Goal: Information Seeking & Learning: Check status

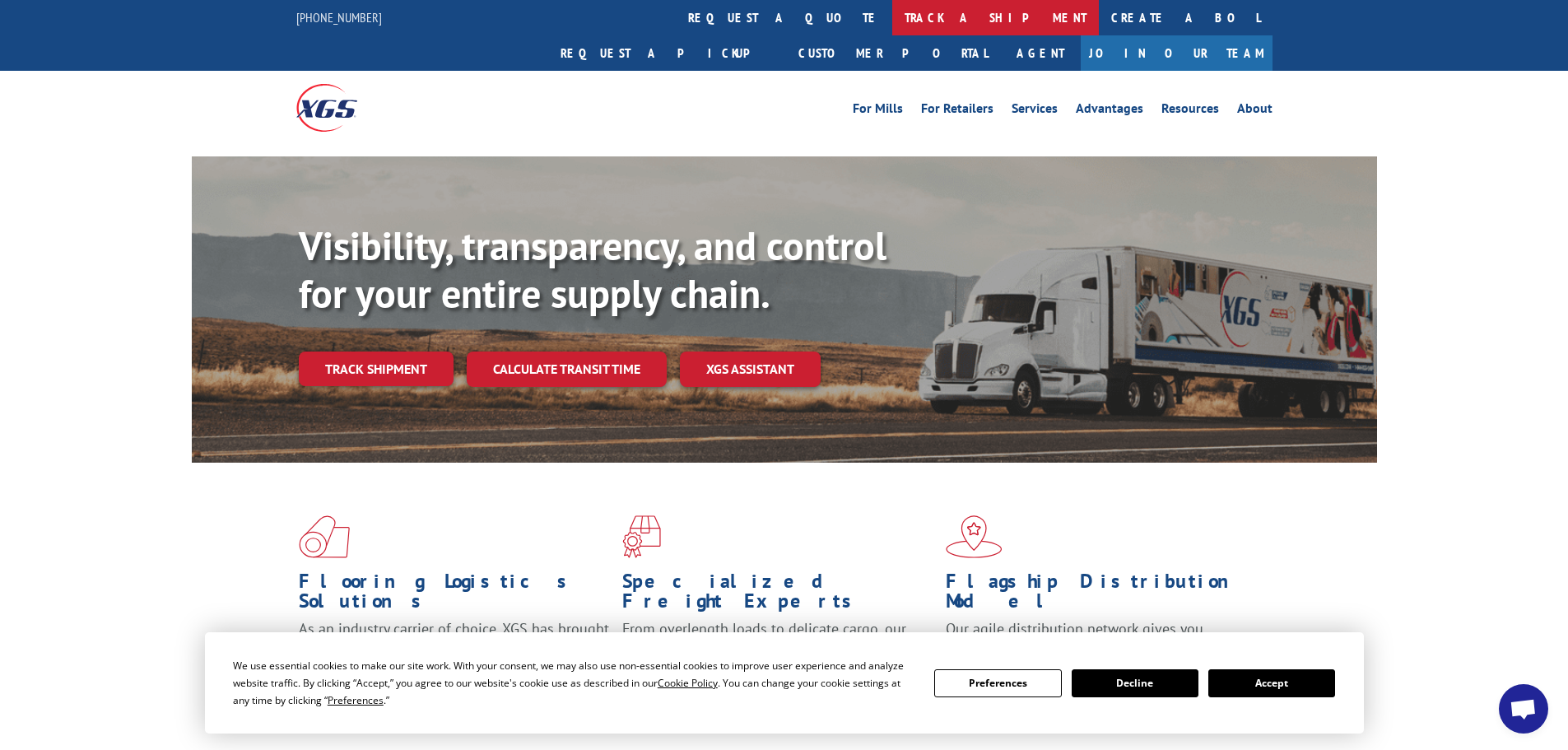
click at [892, 18] on link "track a shipment" at bounding box center [995, 18] width 206 height 35
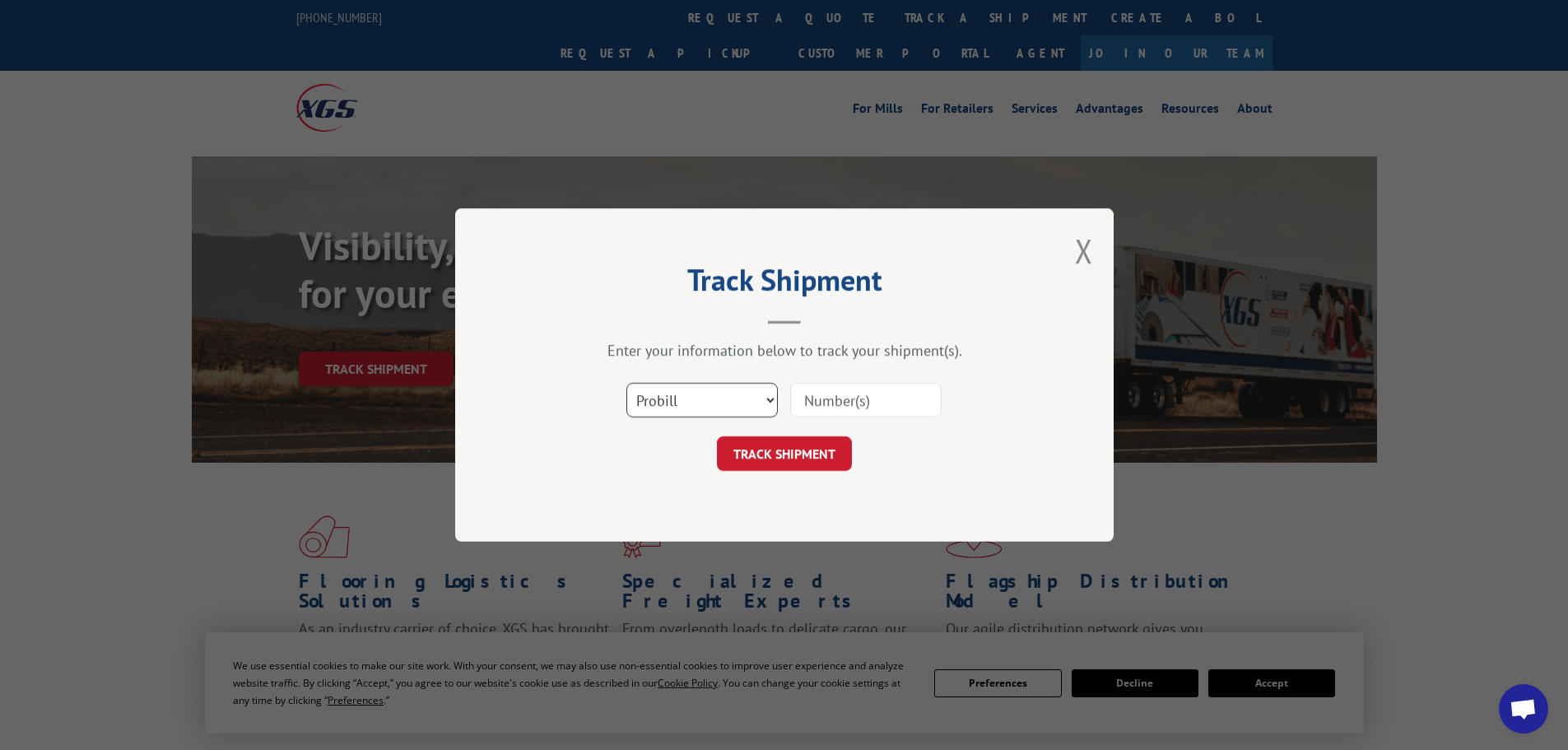
click at [690, 391] on select "Select category... Probill BOL PO" at bounding box center [702, 399] width 151 height 35
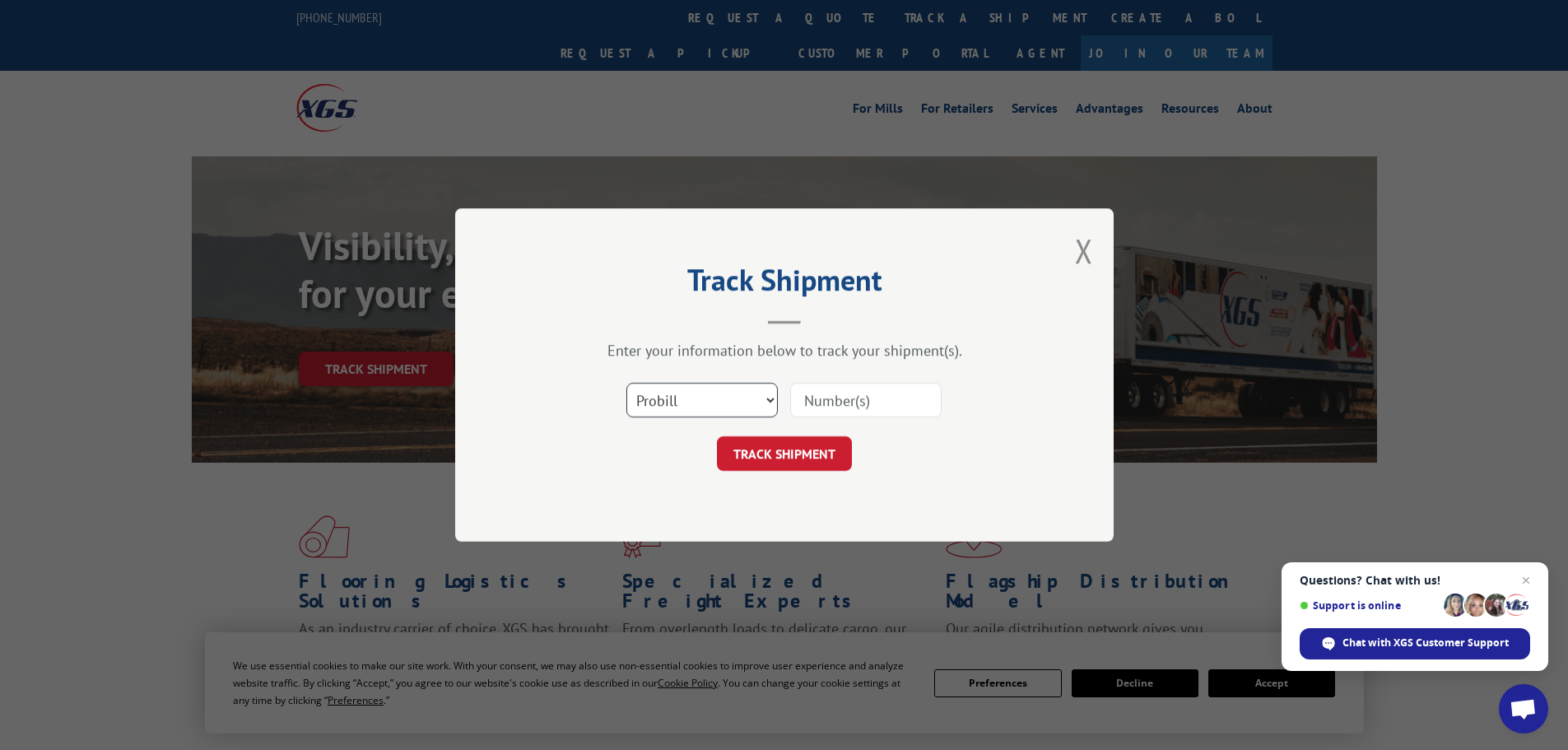
select select "bol"
click at [626, 383] on select "Select category... Probill BOL PO" at bounding box center [702, 399] width 151 height 35
paste input "7076159"
type input "7076159"
click at [802, 464] on button "TRACK SHIPMENT" at bounding box center [784, 453] width 135 height 35
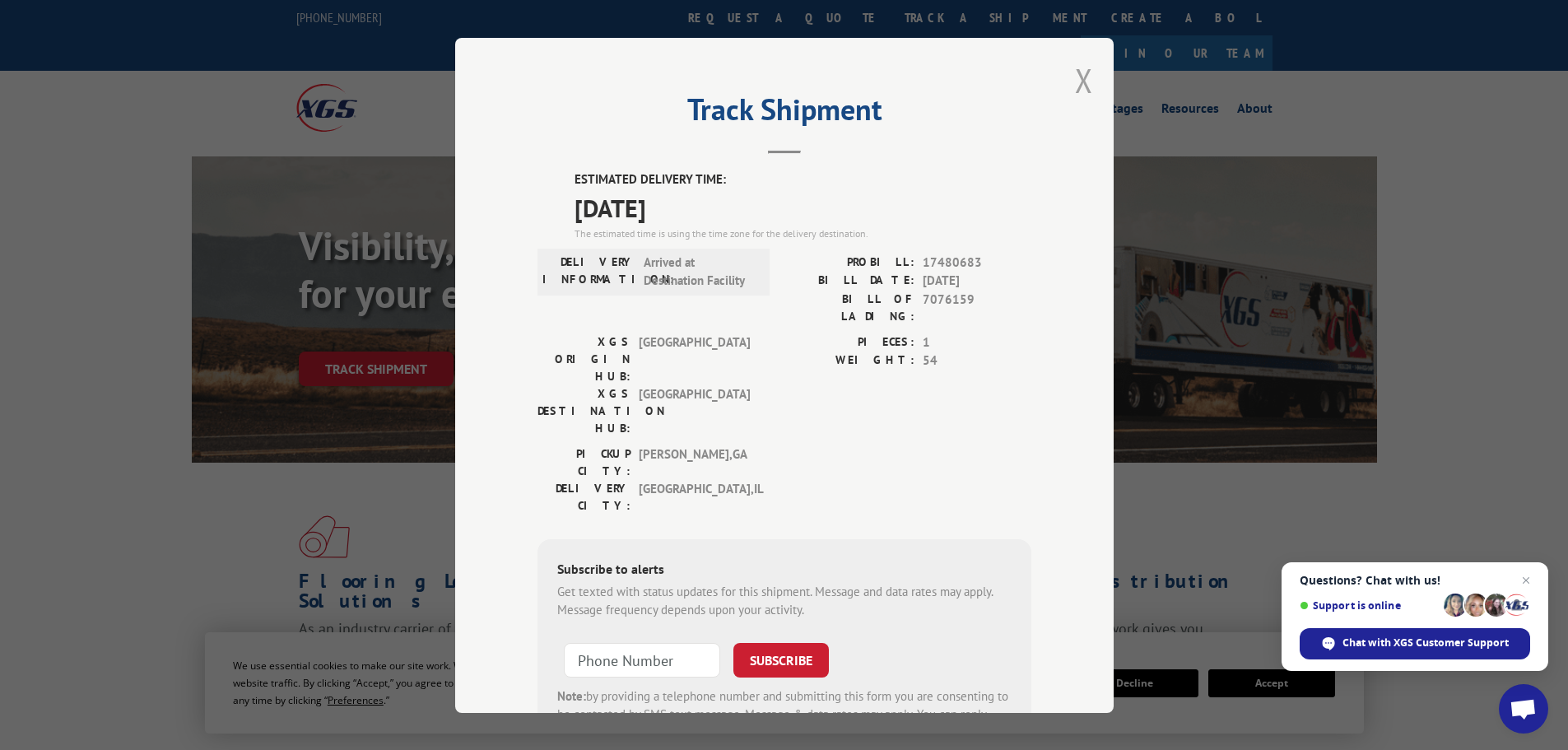
click at [1078, 77] on button "Close modal" at bounding box center [1084, 80] width 18 height 43
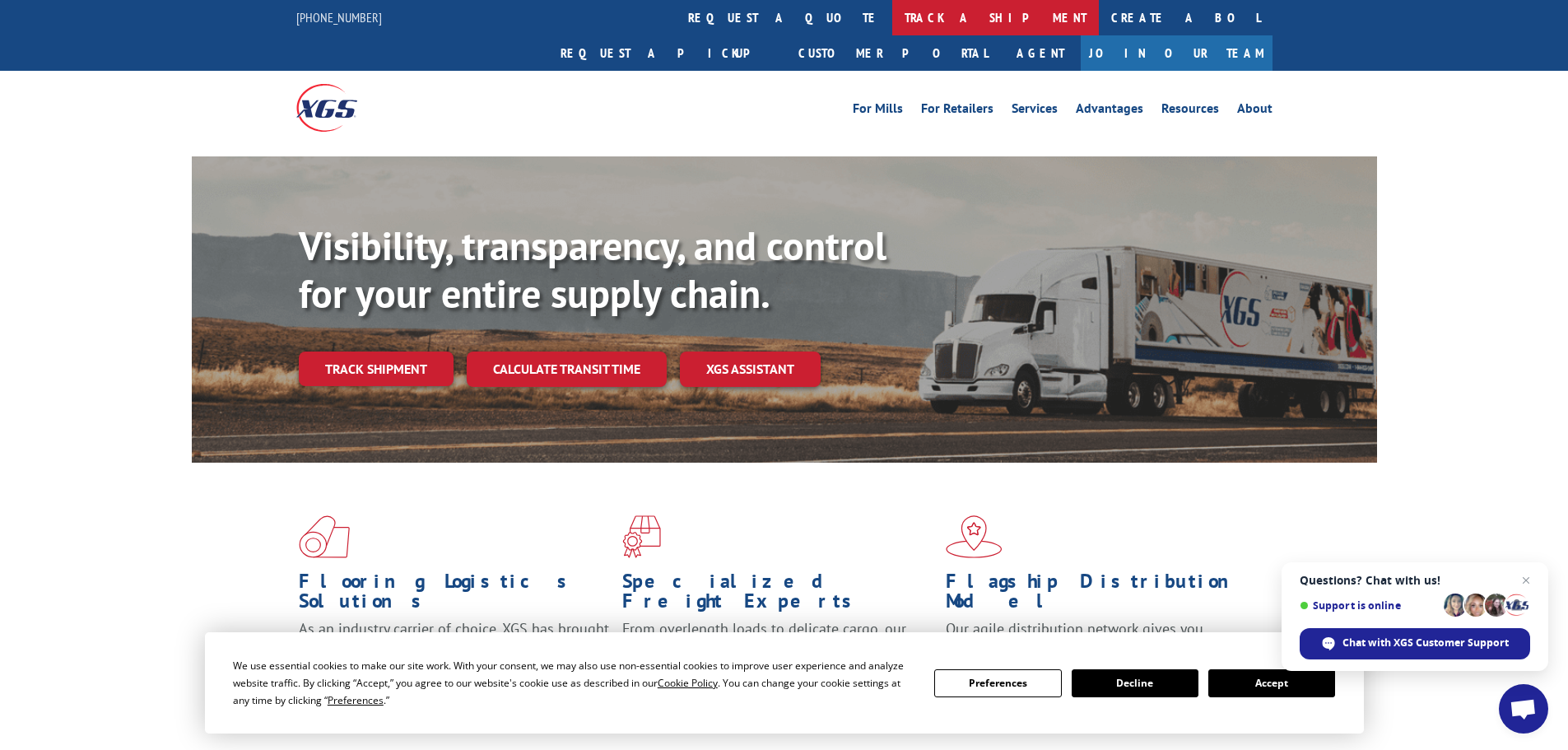
click at [892, 12] on link "track a shipment" at bounding box center [995, 18] width 206 height 35
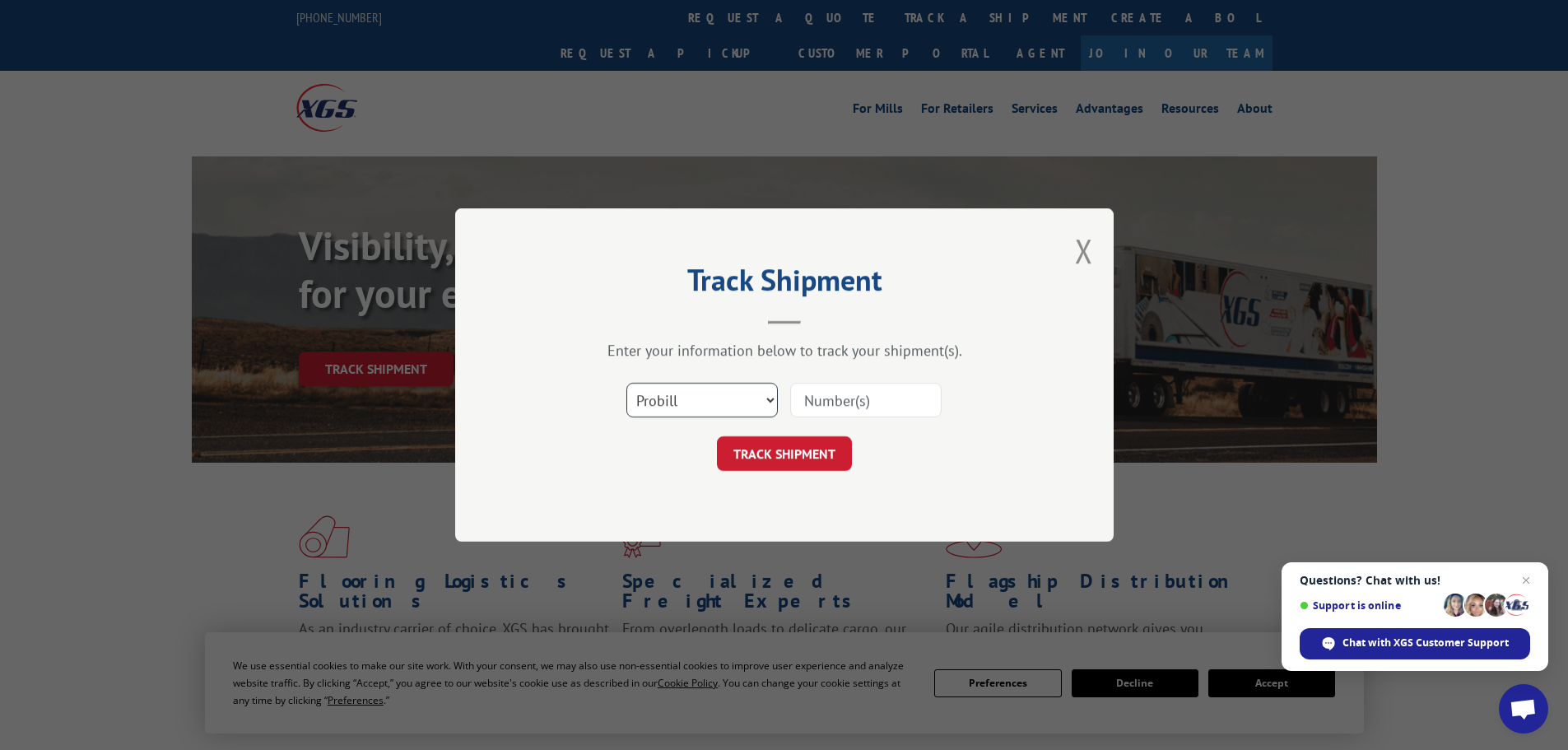
click at [673, 406] on select "Select category... Probill BOL PO" at bounding box center [702, 399] width 151 height 35
select select "bol"
click at [626, 383] on select "Select category... Probill BOL PO" at bounding box center [702, 399] width 151 height 35
paste input "7079723"
type input "7079723"
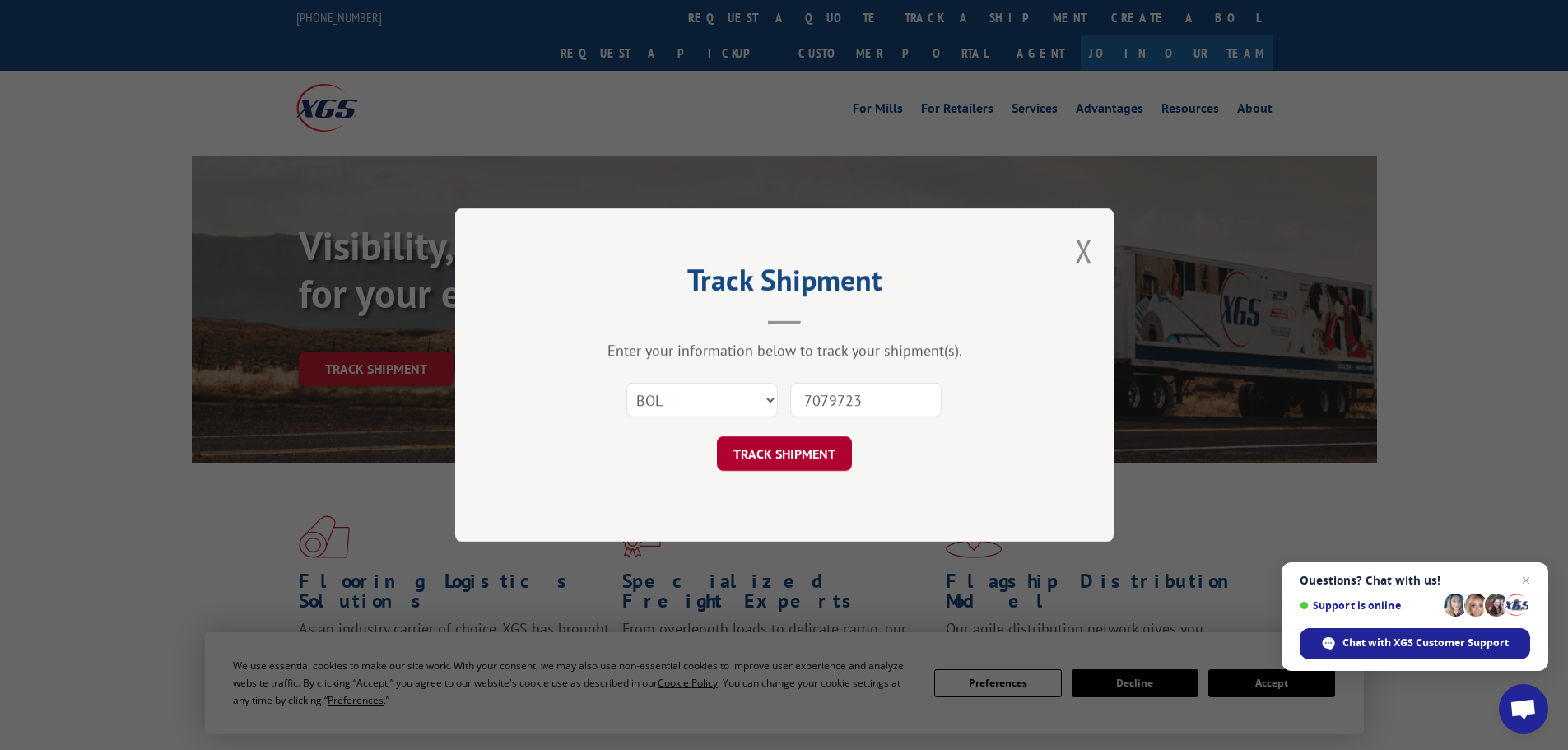
click at [786, 465] on button "TRACK SHIPMENT" at bounding box center [784, 453] width 135 height 35
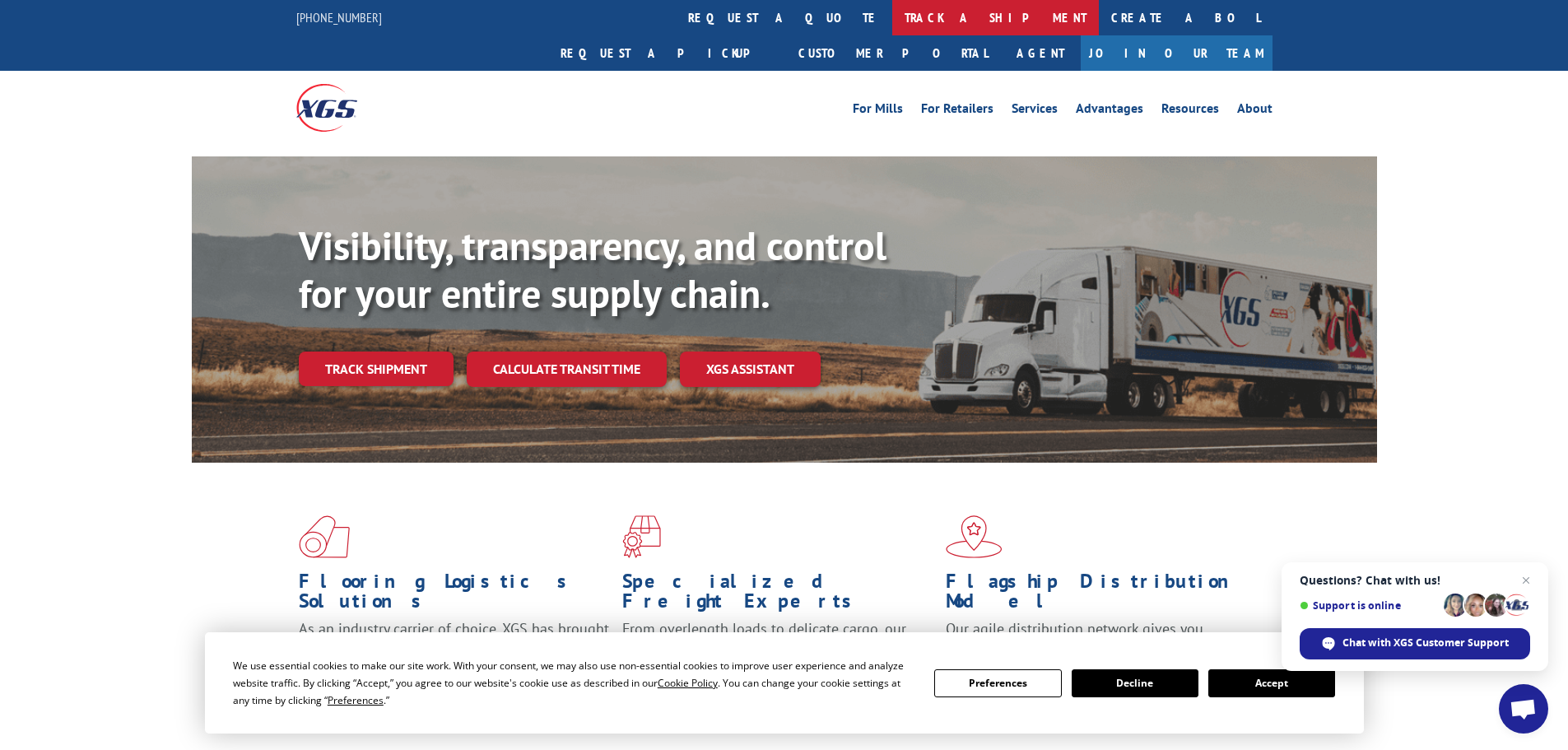
click at [892, 18] on link "track a shipment" at bounding box center [995, 18] width 206 height 35
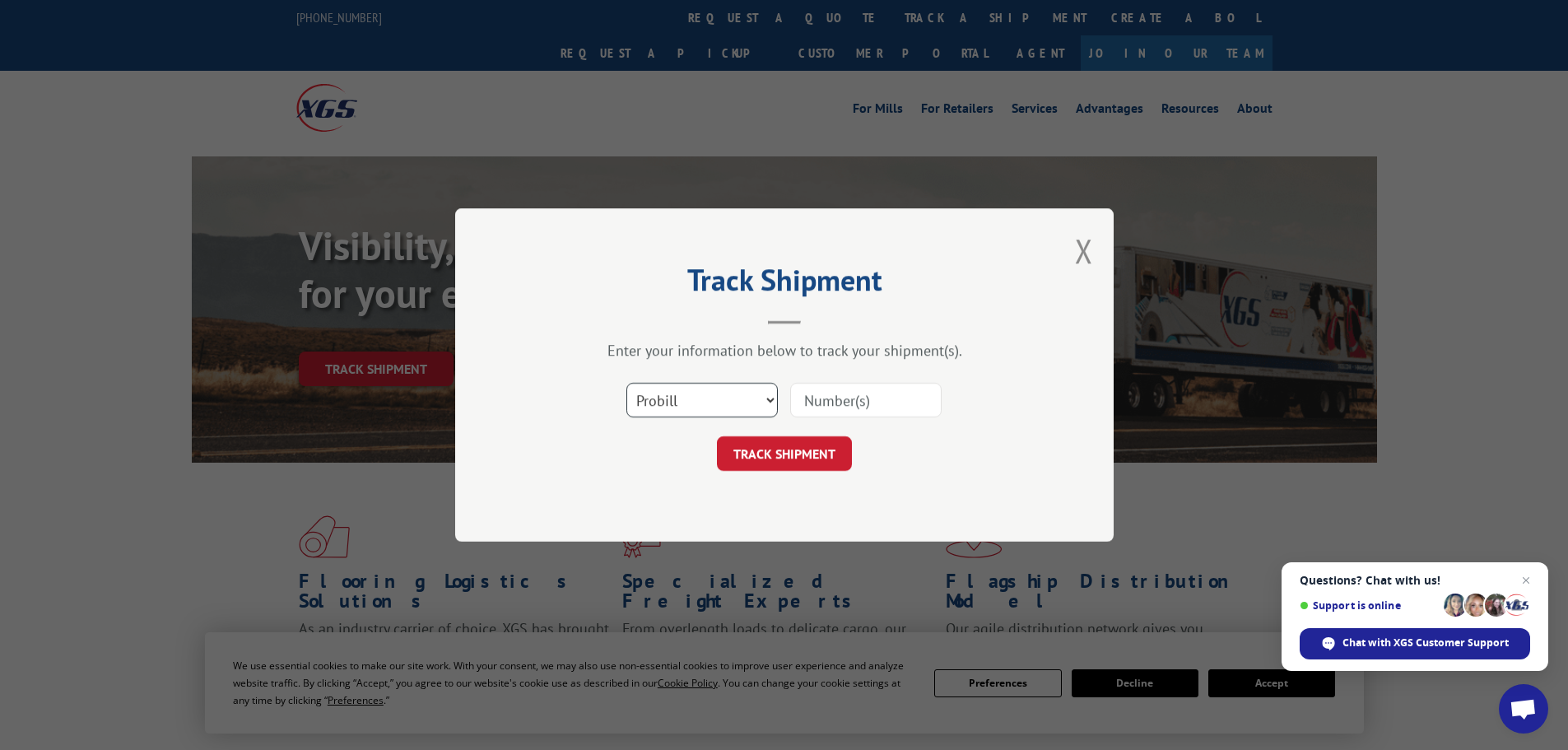
click at [695, 400] on select "Select category... Probill BOL PO" at bounding box center [702, 399] width 151 height 35
select select "bol"
click at [626, 383] on select "Select category... Probill BOL PO" at bounding box center [702, 399] width 151 height 35
paste input "5618839"
type input "5618839"
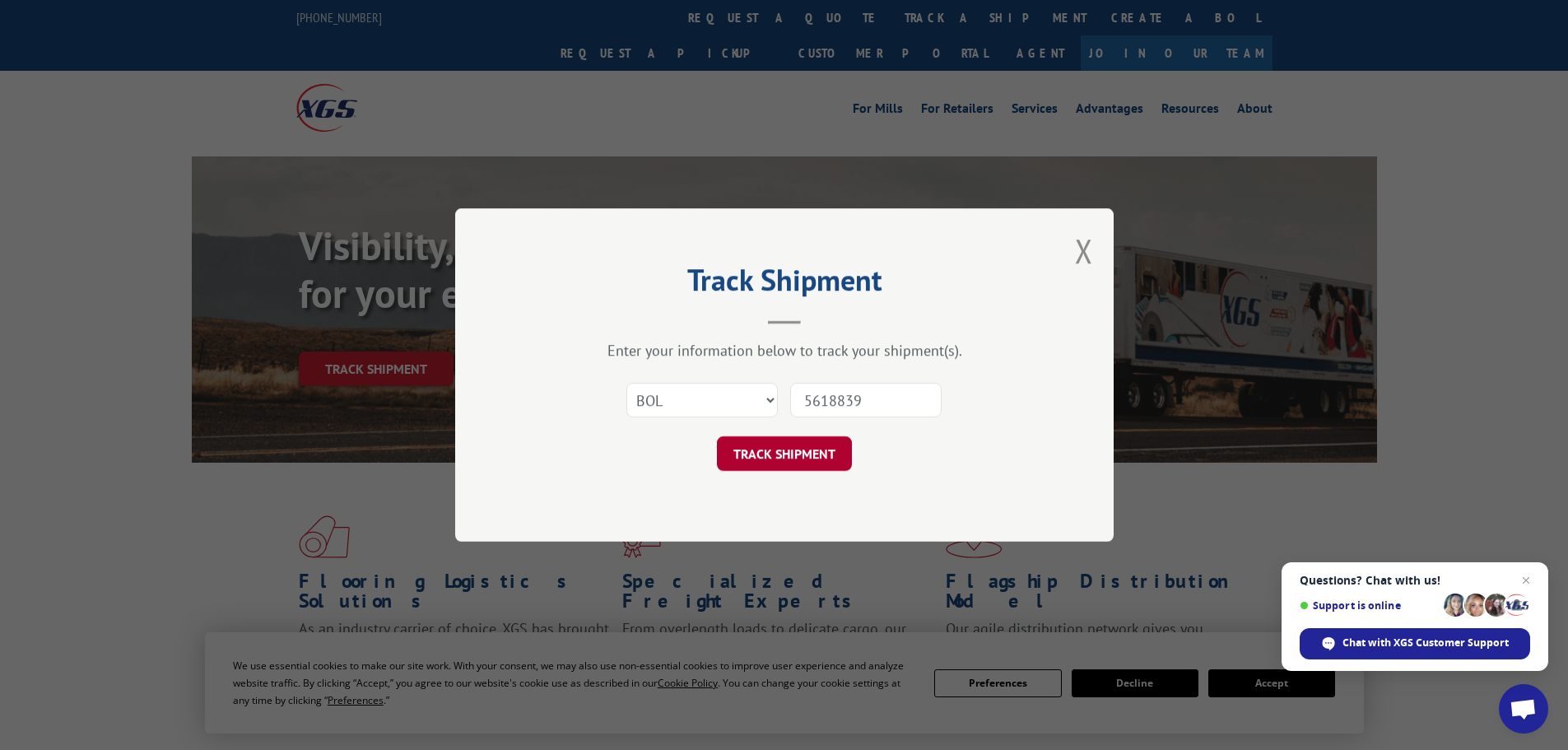
click at [814, 456] on button "TRACK SHIPMENT" at bounding box center [784, 453] width 135 height 35
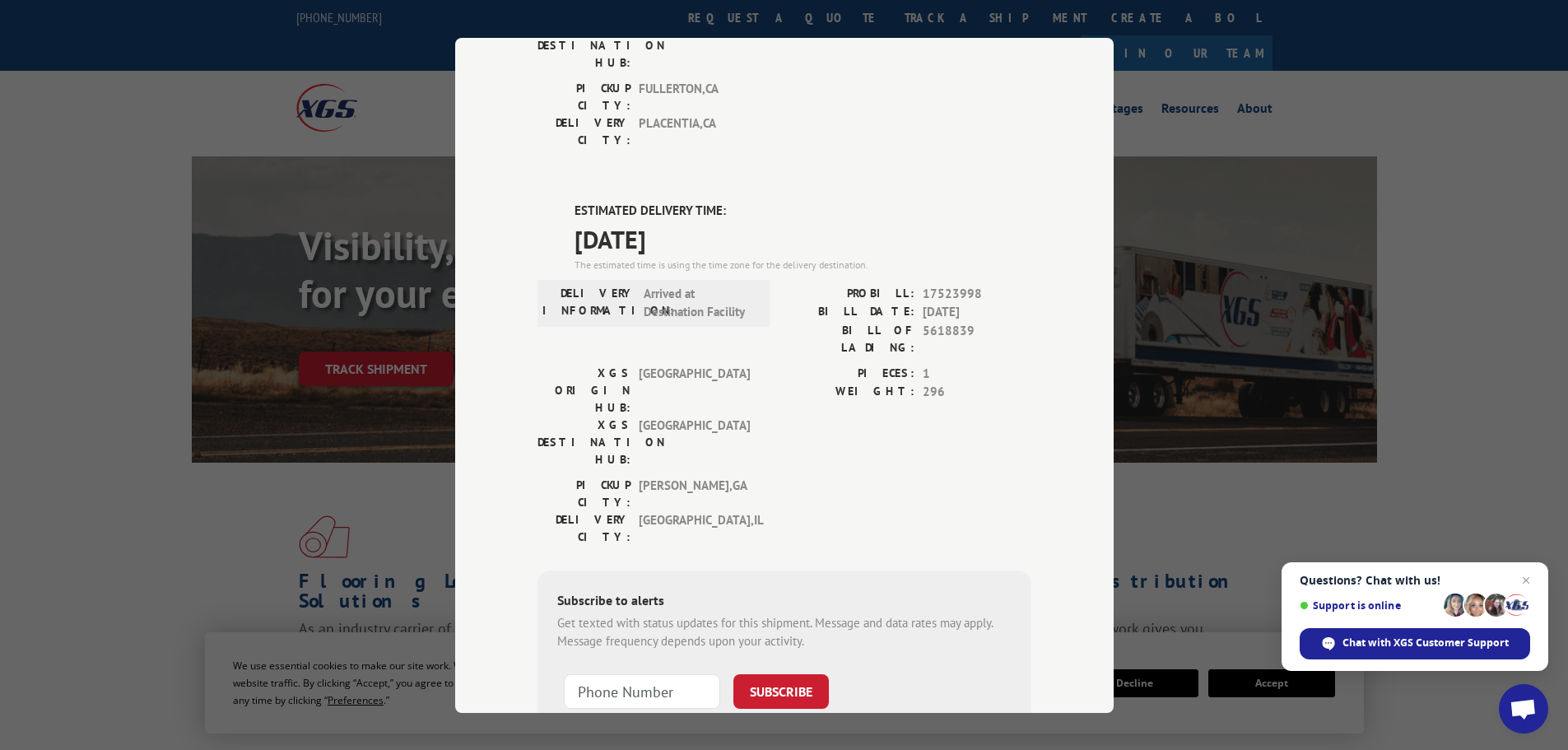
scroll to position [335, 0]
